Goal: Communication & Community: Connect with others

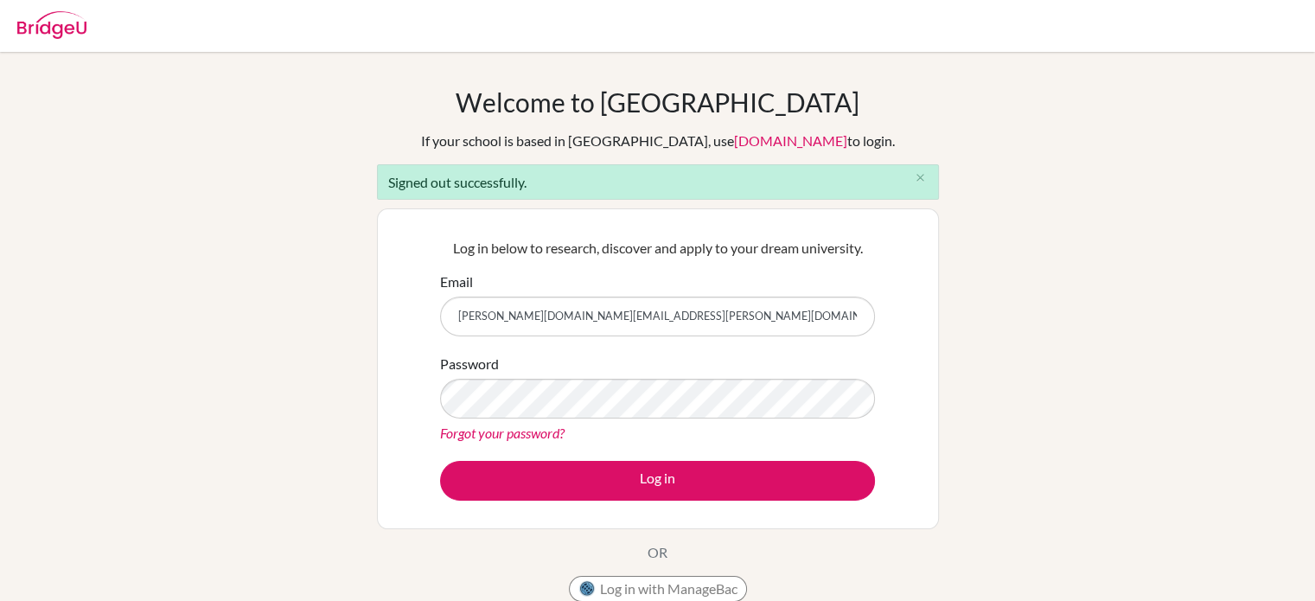
type input "[EMAIL_ADDRESS][DOMAIN_NAME]"
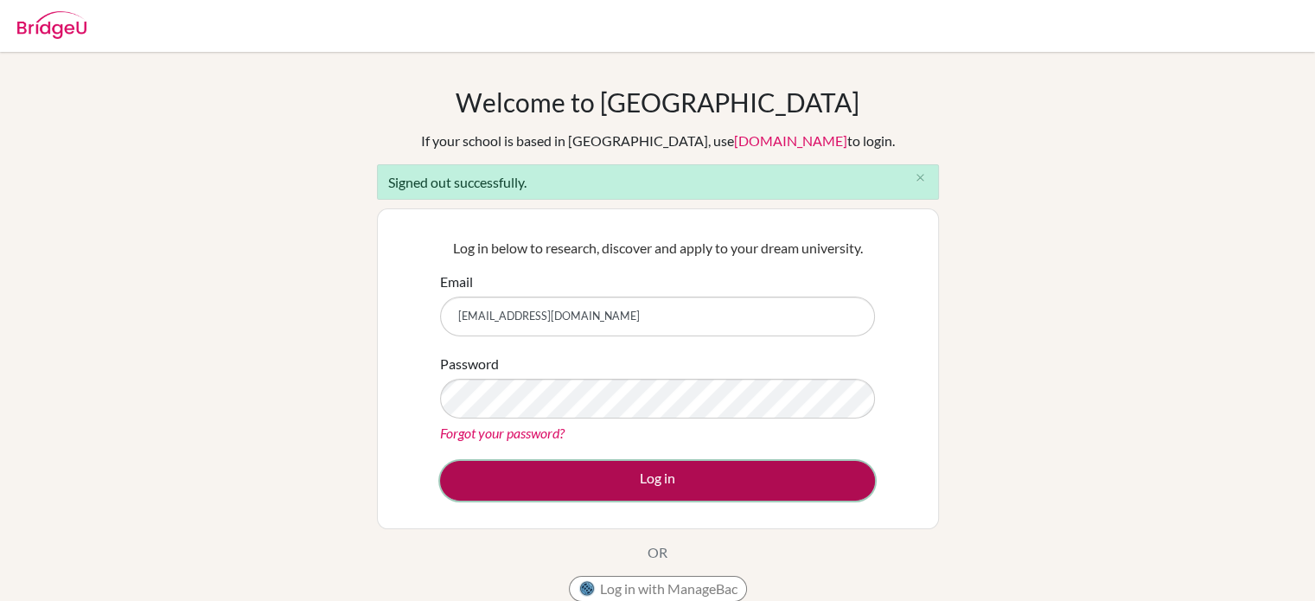
click at [602, 481] on button "Log in" at bounding box center [657, 481] width 435 height 40
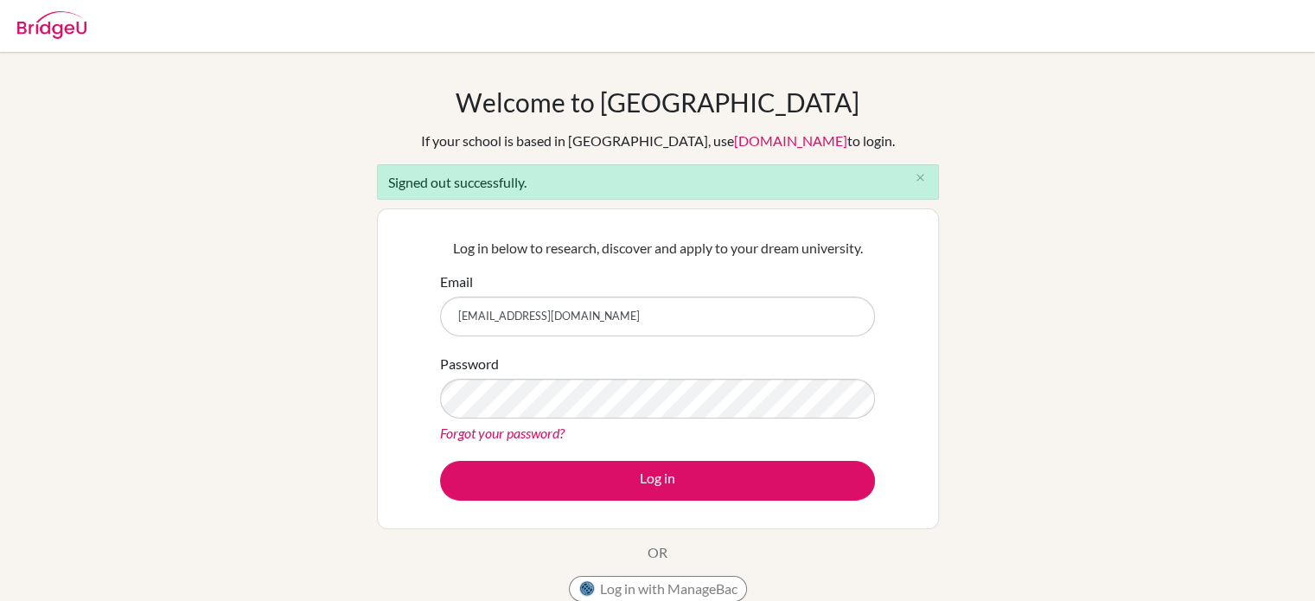
click at [588, 324] on input "sethtopher56@gmail.com" at bounding box center [657, 317] width 435 height 40
type input "seth.rogers@apis.ac.th"
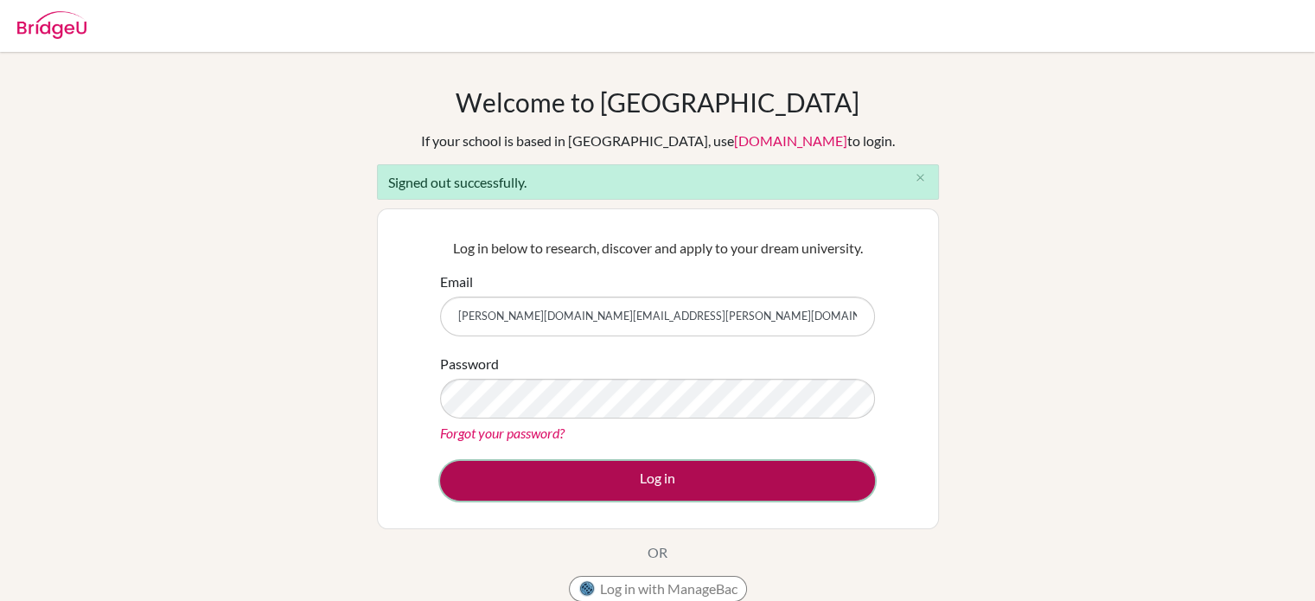
click at [613, 485] on button "Log in" at bounding box center [657, 481] width 435 height 40
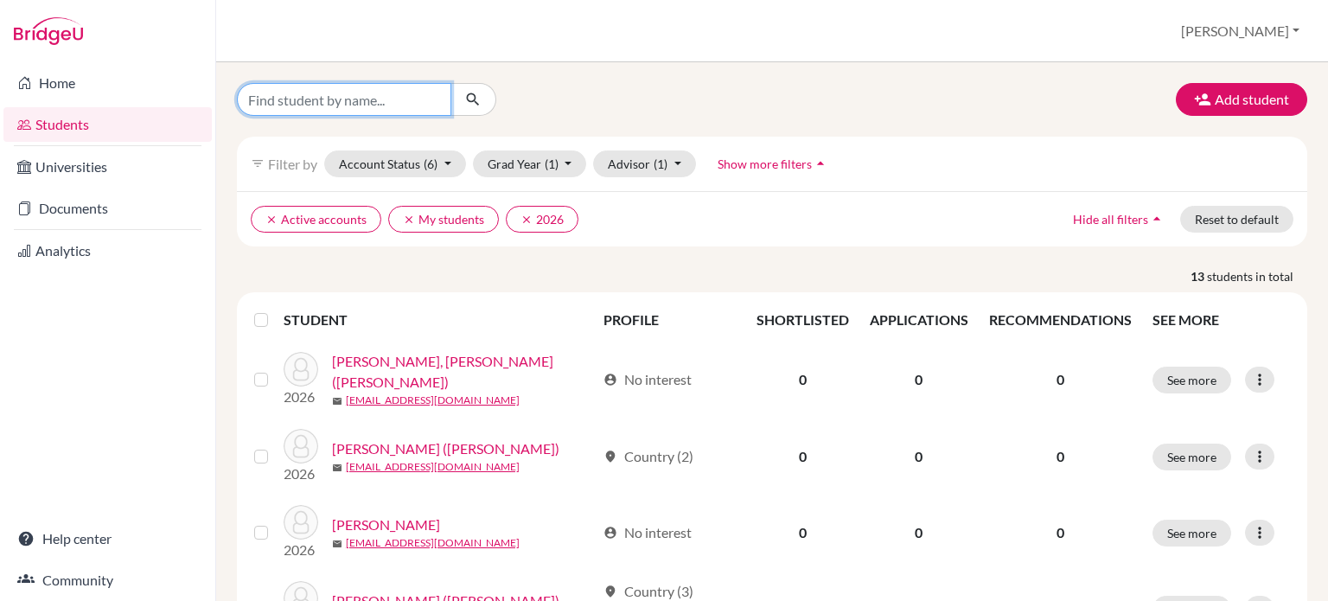
click at [377, 99] on input "Find student by name..." at bounding box center [344, 99] width 214 height 33
type input "edy"
click button "submit" at bounding box center [473, 99] width 46 height 33
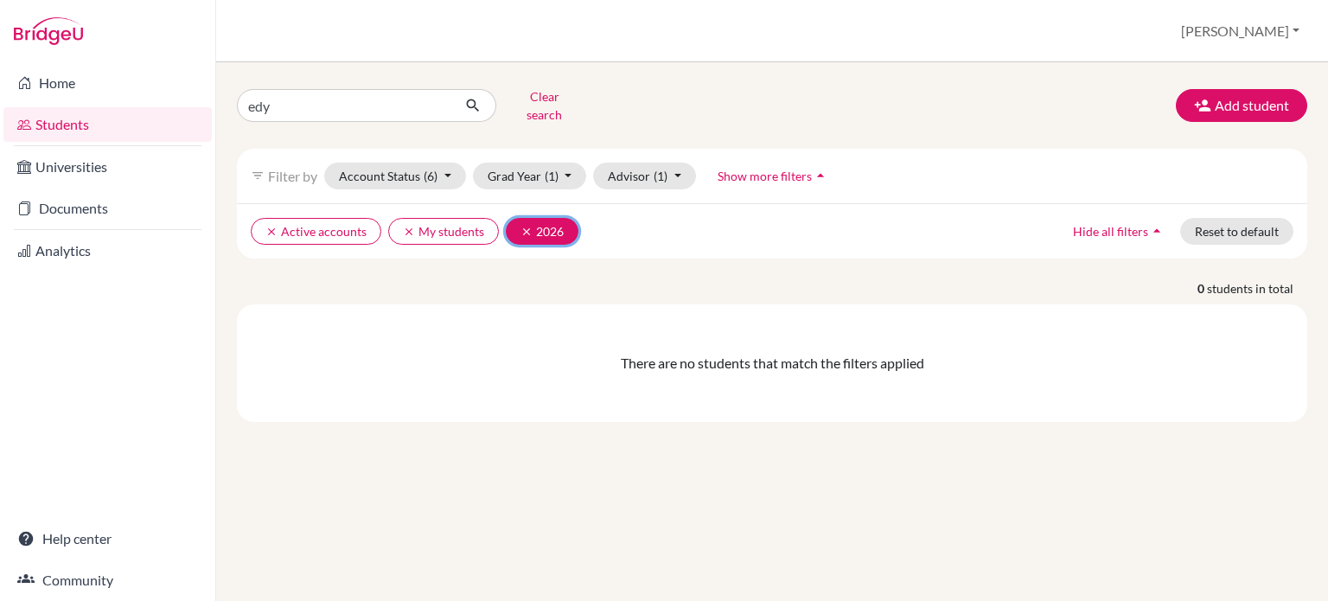
click at [522, 226] on icon "clear" at bounding box center [526, 232] width 12 height 12
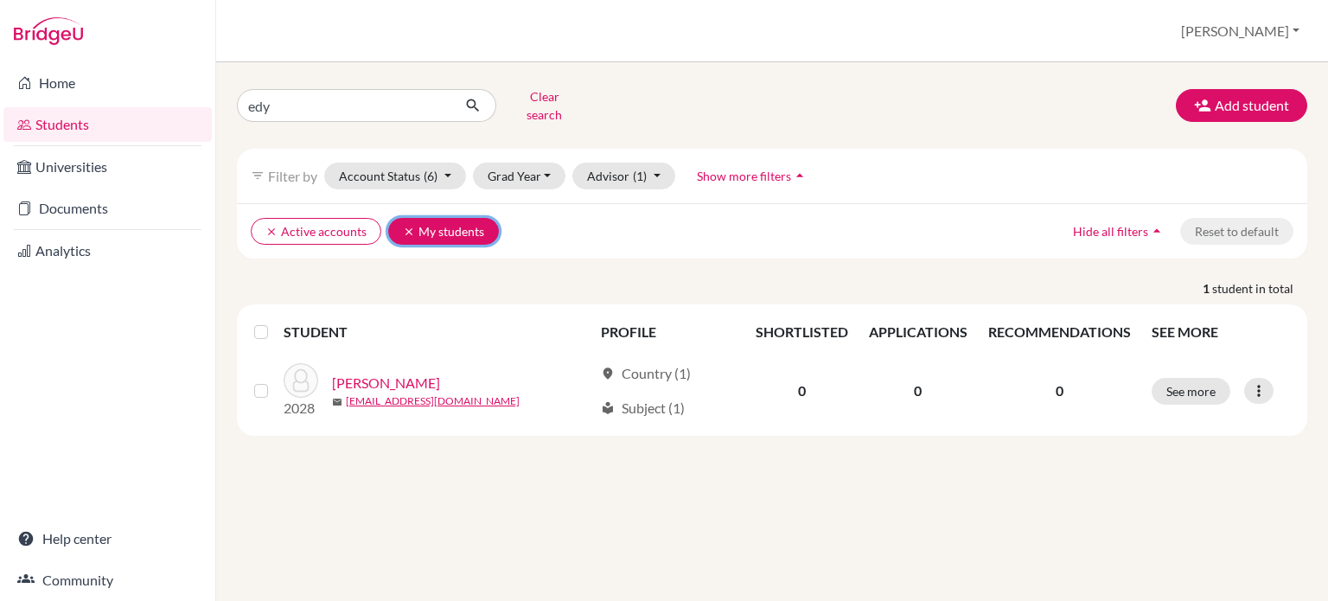
click at [399, 218] on button "clear My students" at bounding box center [443, 231] width 111 height 27
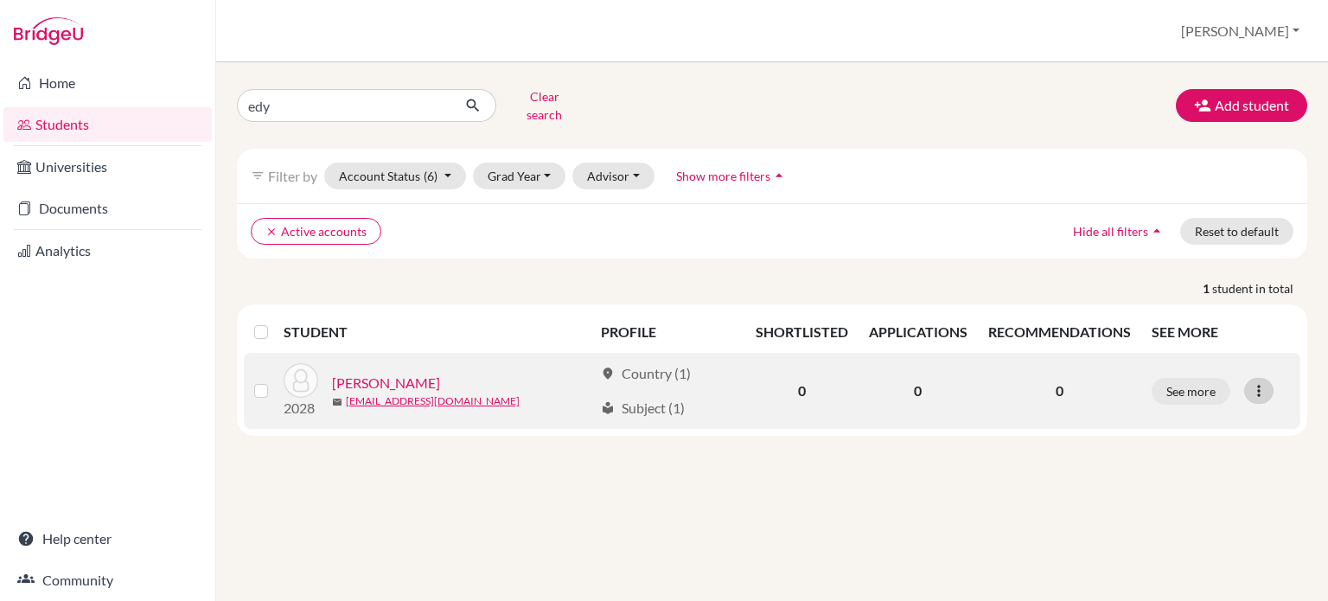
click at [1254, 382] on icon at bounding box center [1258, 390] width 17 height 17
click at [1155, 445] on button "Send Message" at bounding box center [1182, 454] width 137 height 28
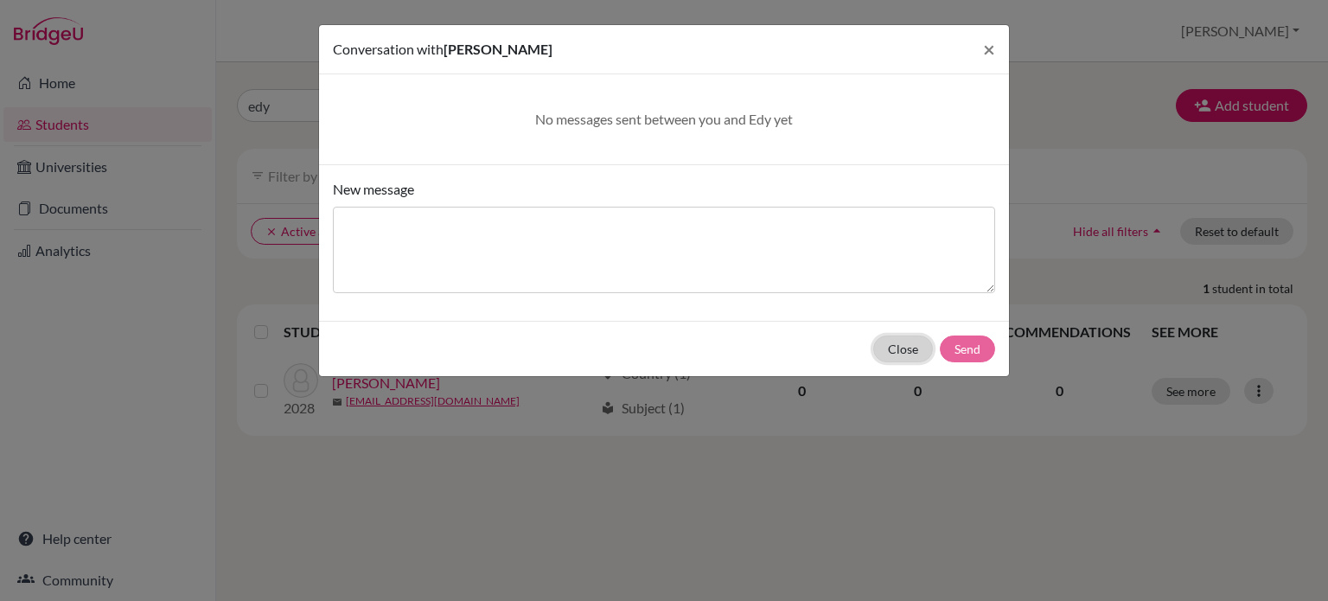
click at [906, 351] on button "Close" at bounding box center [903, 348] width 60 height 27
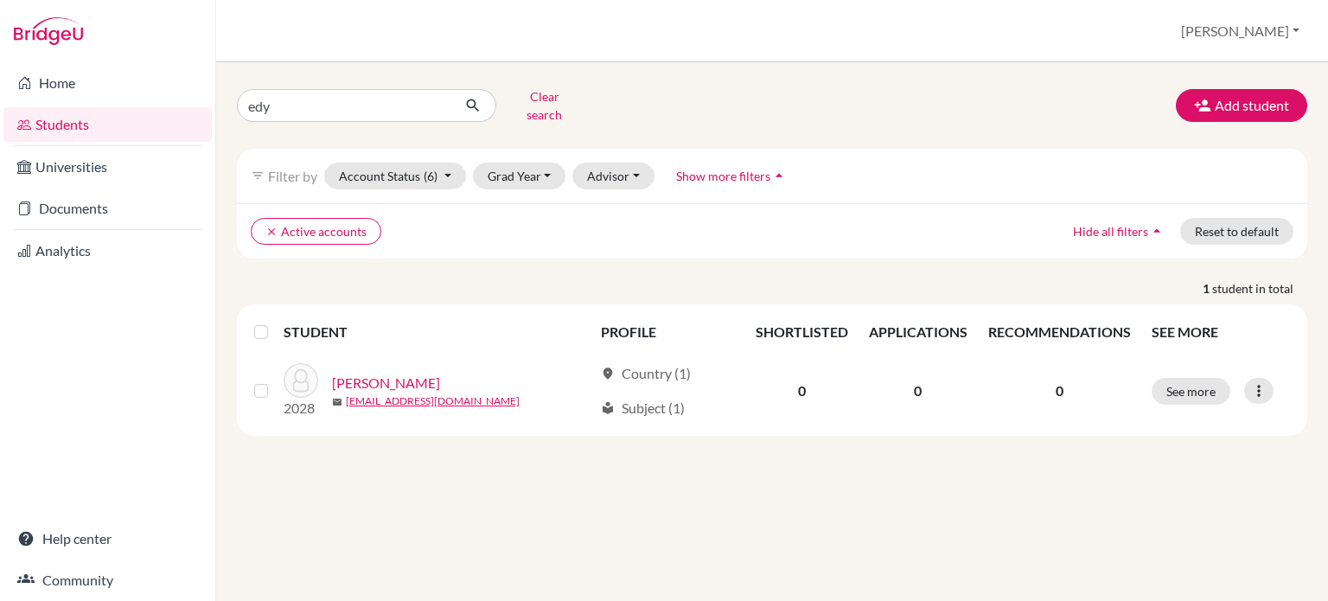
click at [1139, 224] on span "Hide all filters" at bounding box center [1110, 231] width 75 height 15
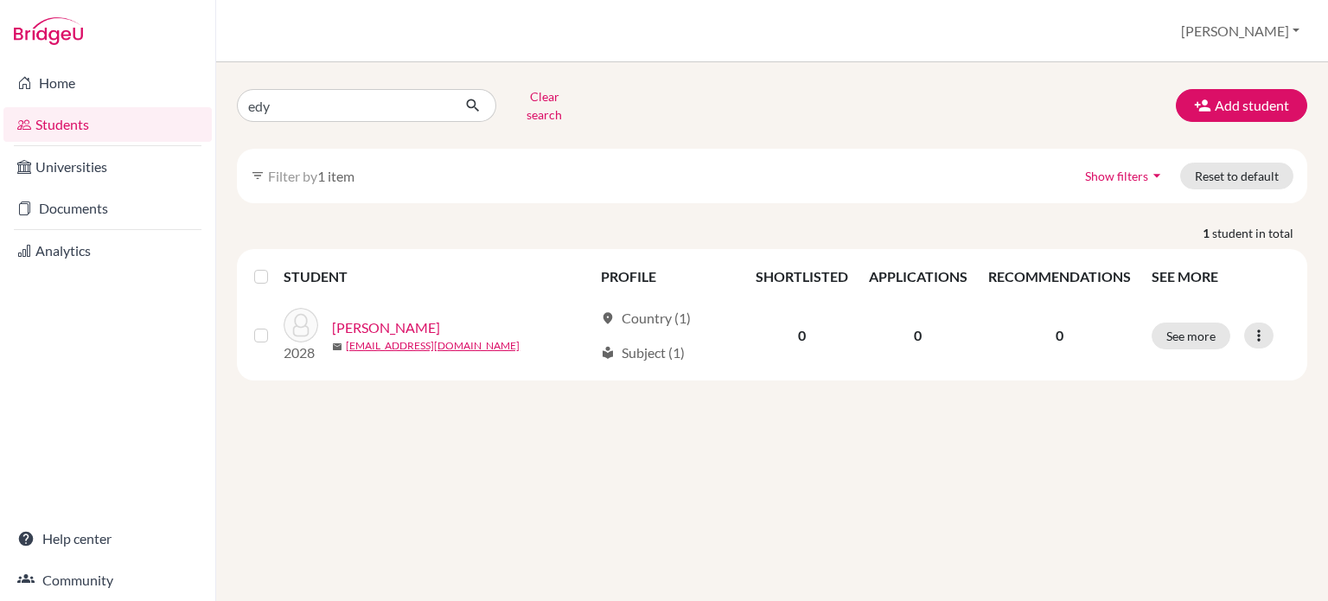
click at [1142, 172] on button "Show filters arrow_drop_down" at bounding box center [1125, 176] width 110 height 27
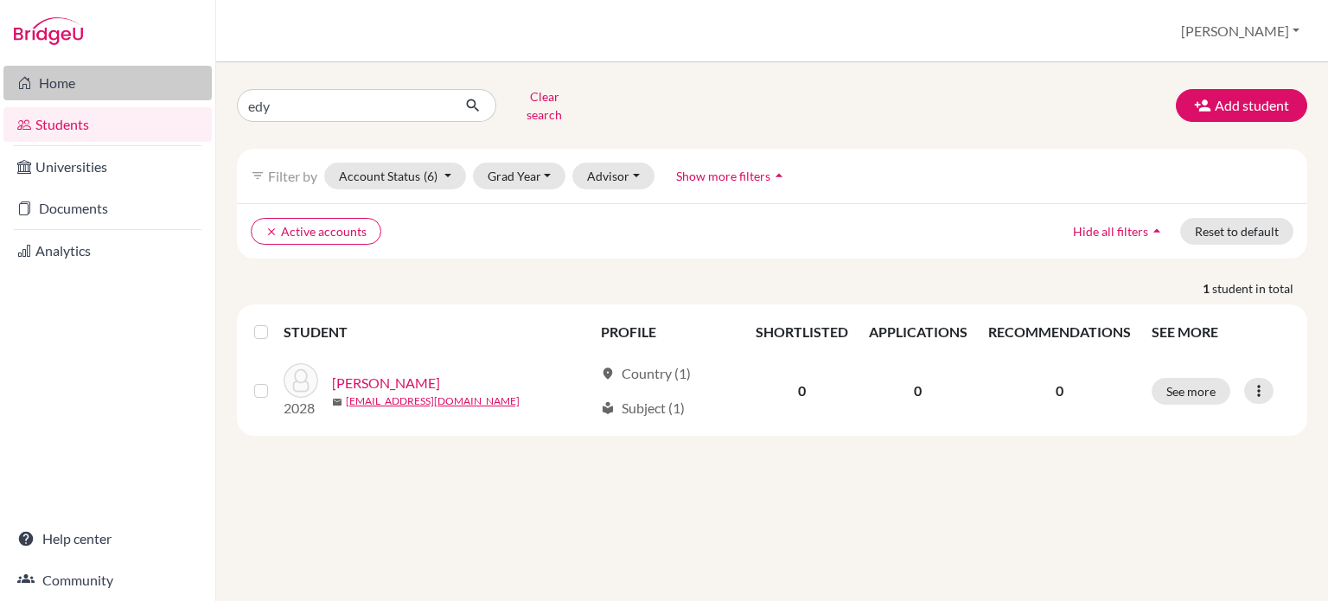
click at [55, 86] on link "Home" at bounding box center [107, 83] width 208 height 35
